Goal: Find specific page/section: Find specific page/section

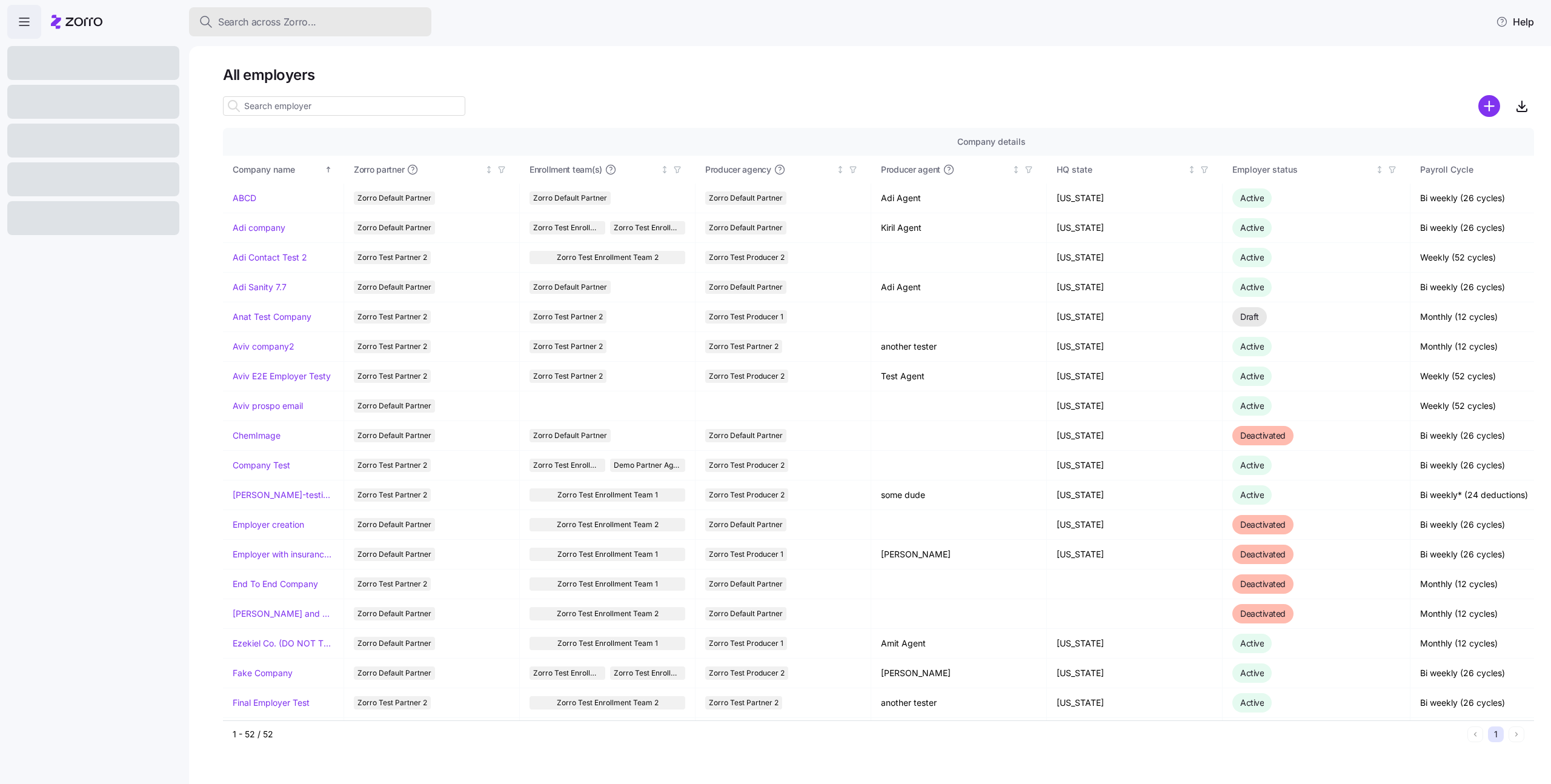
click at [331, 25] on div "Search across Zorro..." at bounding box center [310, 22] width 223 height 15
